Goal: Task Accomplishment & Management: Manage account settings

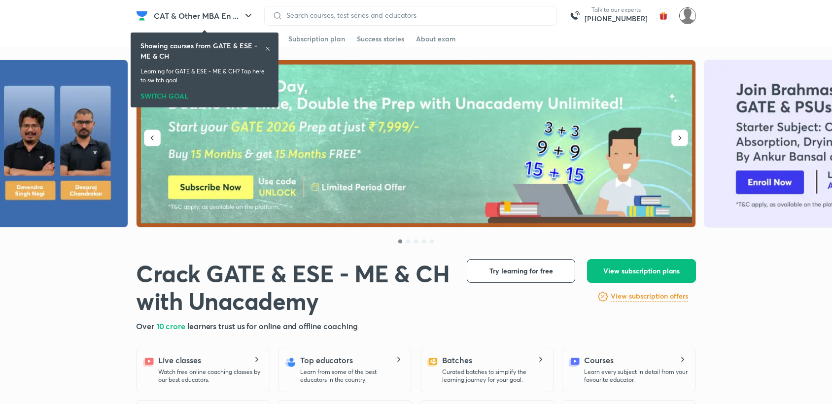
click at [689, 23] on div "Talk to our experts [PHONE_NUMBER]" at bounding box center [480, 16] width 432 height 20
click at [686, 17] on img at bounding box center [687, 15] width 17 height 17
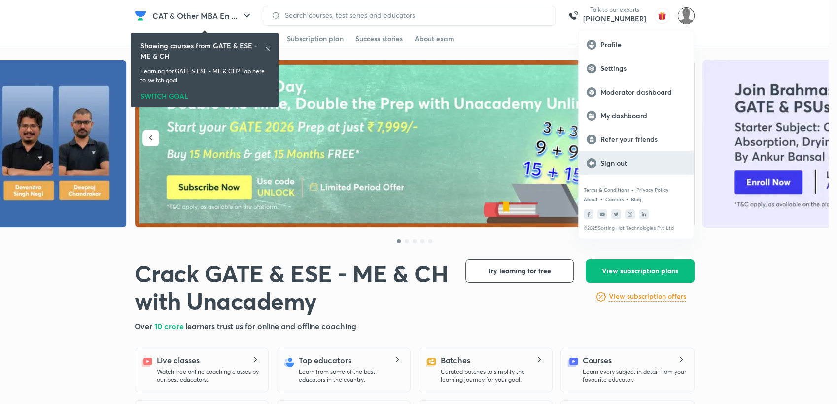
click at [625, 164] on p "Sign out" at bounding box center [642, 163] width 85 height 9
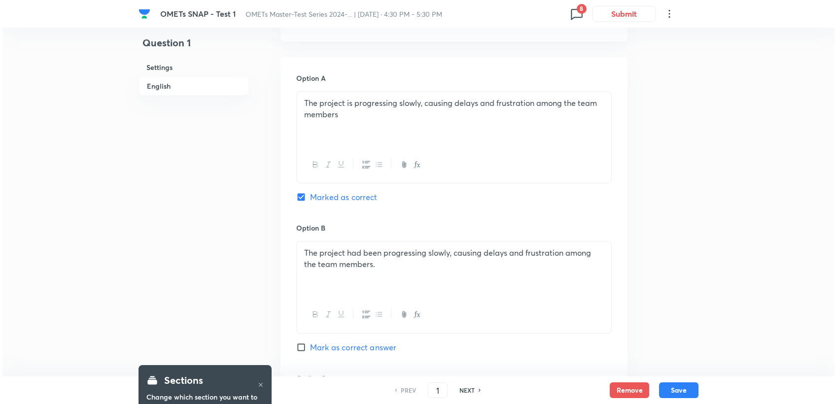
scroll to position [164, 0]
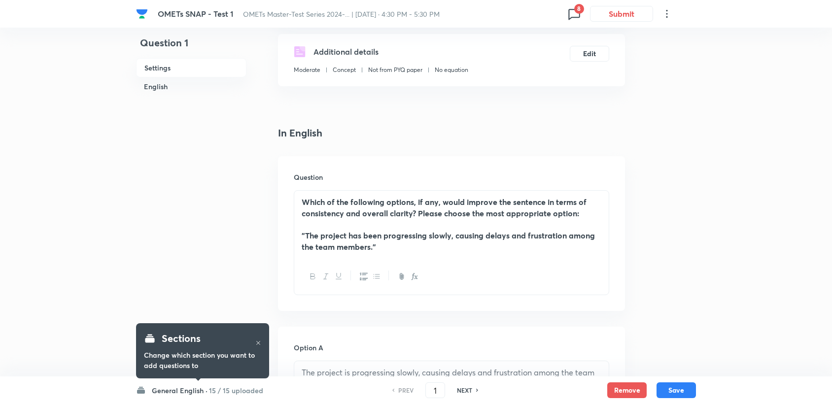
click at [574, 14] on icon at bounding box center [574, 14] width 16 height 16
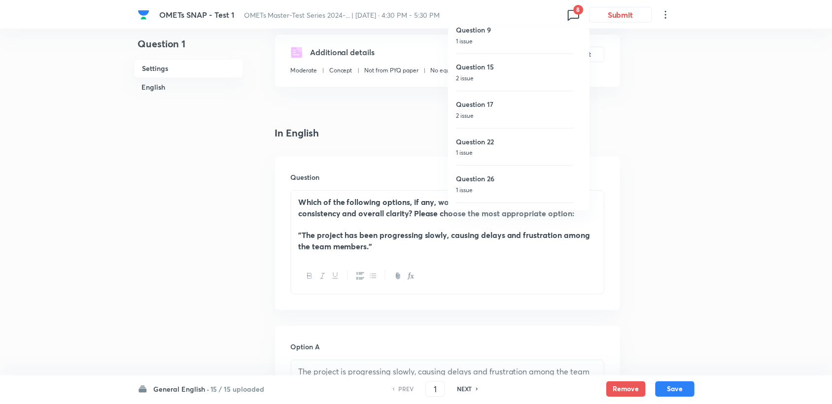
scroll to position [0, 0]
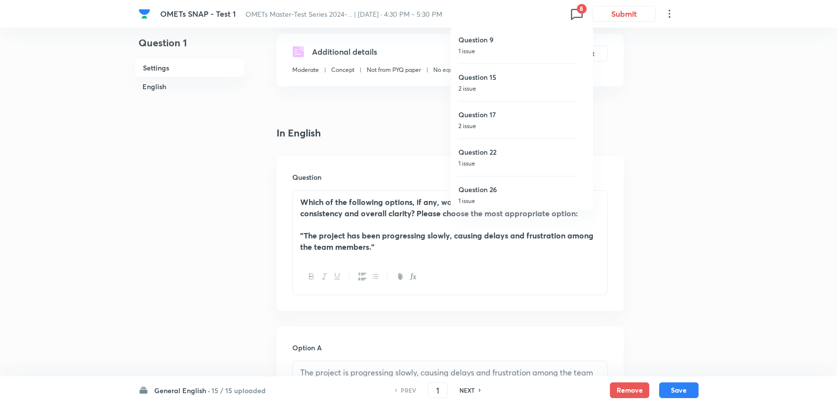
click at [487, 51] on p "1 issue" at bounding box center [517, 51] width 118 height 9
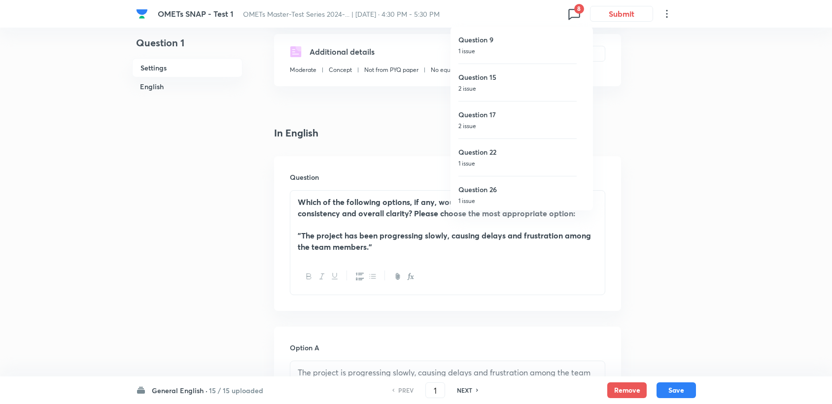
type input "9"
checkbox input "false"
checkbox input "true"
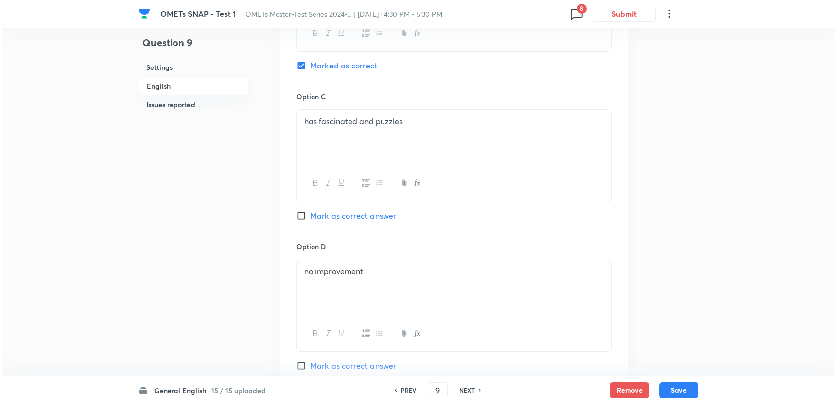
scroll to position [723, 0]
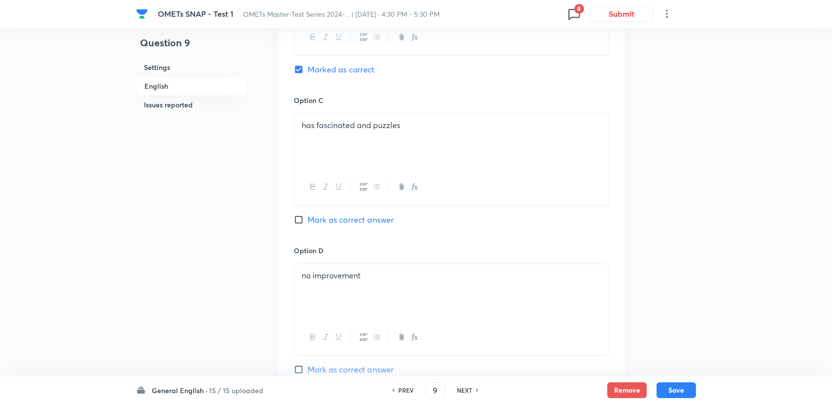
click at [580, 15] on icon at bounding box center [573, 14] width 11 height 11
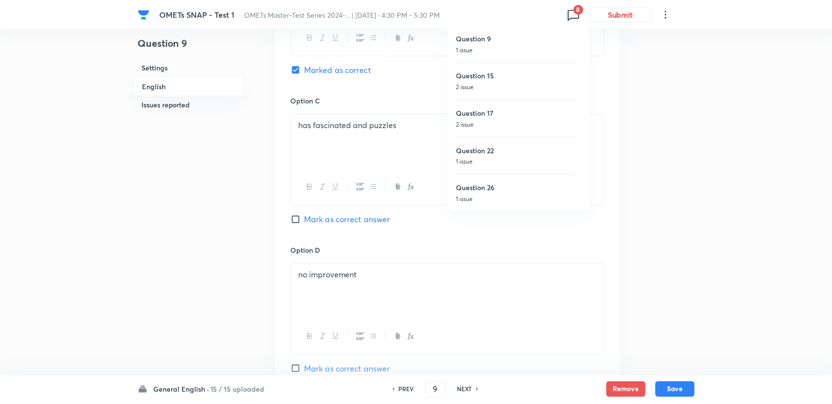
scroll to position [0, 0]
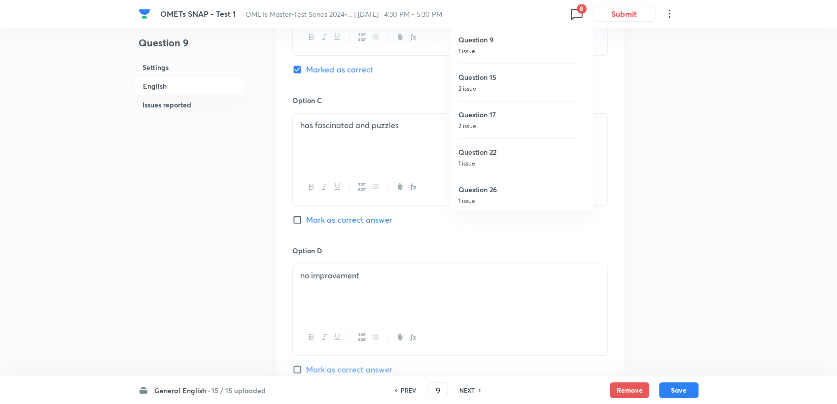
click at [495, 27] on div "Question 9 1 issue" at bounding box center [517, 45] width 118 height 37
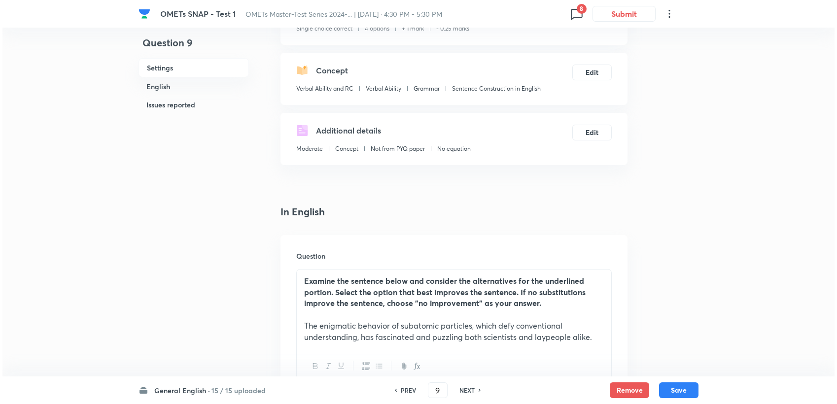
scroll to position [66, 0]
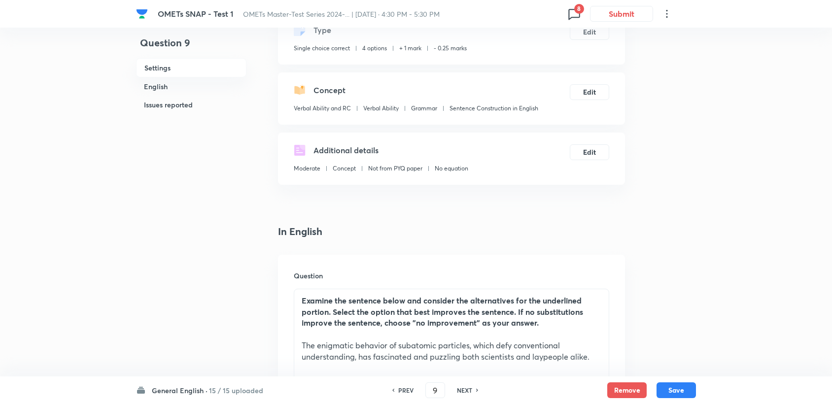
click at [576, 13] on icon at bounding box center [574, 14] width 16 height 16
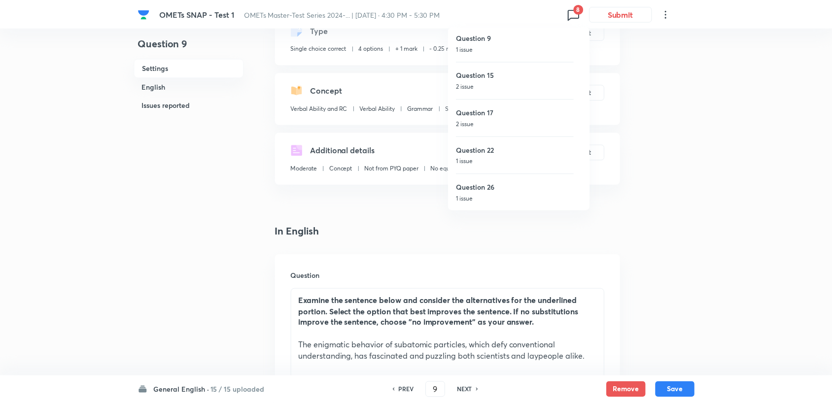
scroll to position [0, 0]
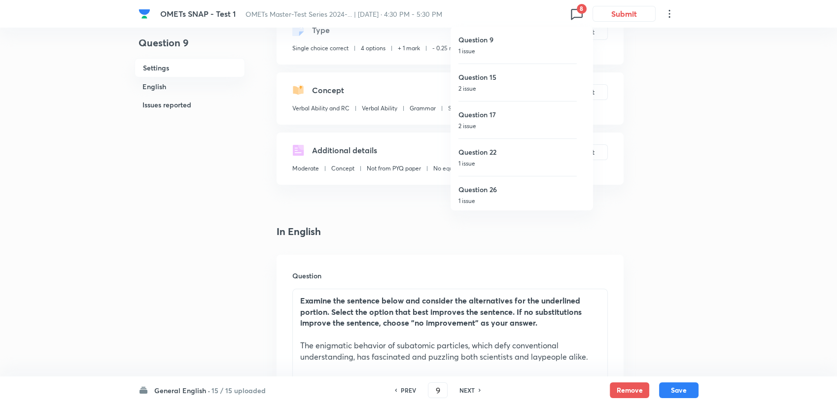
click at [410, 205] on div at bounding box center [418, 202] width 837 height 404
